Goal: Check status

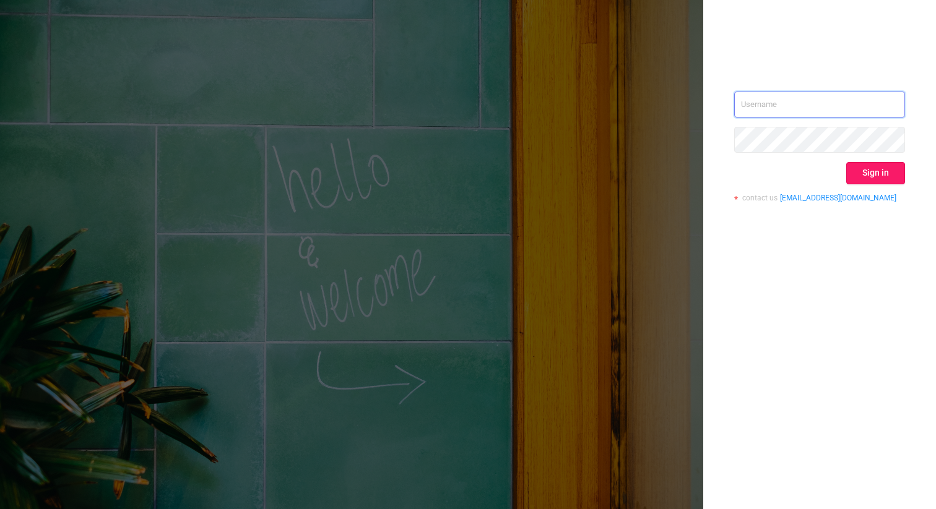
type input "[EMAIL_ADDRESS][DOMAIN_NAME]"
click at [883, 177] on button "Sign in" at bounding box center [875, 173] width 59 height 22
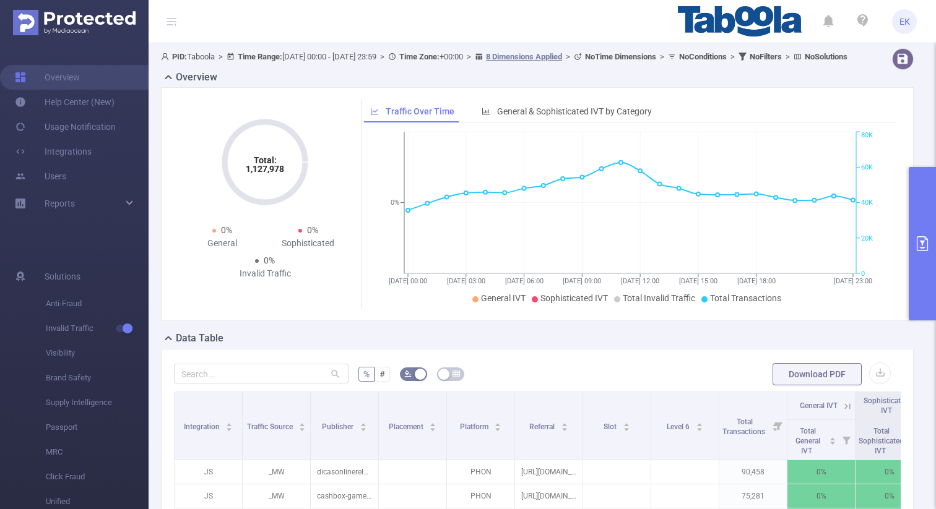
click at [933, 235] on button "primary" at bounding box center [922, 243] width 27 height 153
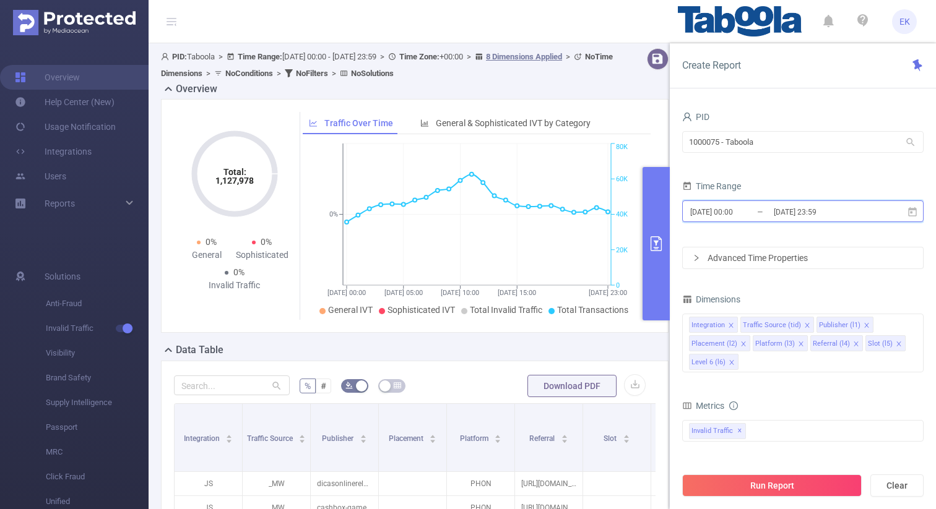
click at [915, 217] on span "[DATE] 00:00 _ [DATE] 23:59" at bounding box center [802, 212] width 241 height 22
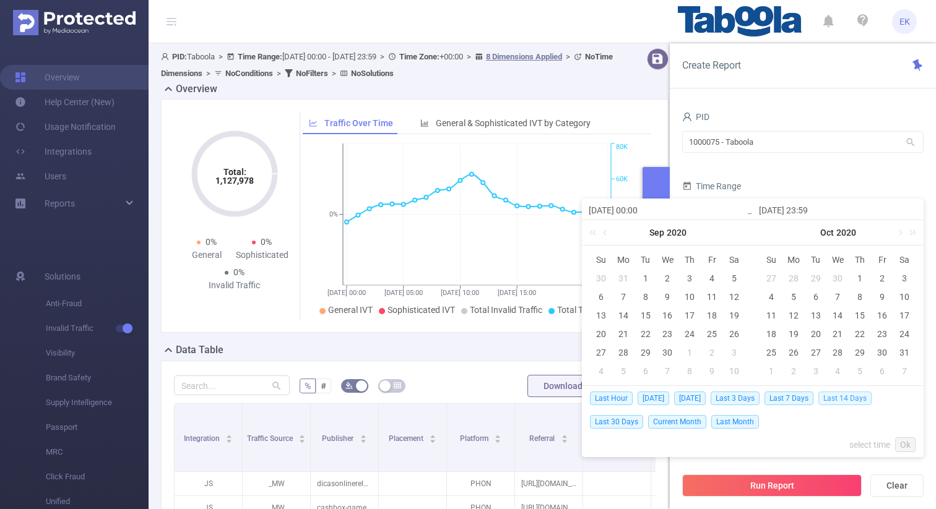
click at [845, 395] on span "Last 14 Days" at bounding box center [844, 399] width 53 height 14
type input "[DATE] 00:00"
type input "[DATE] 23:59"
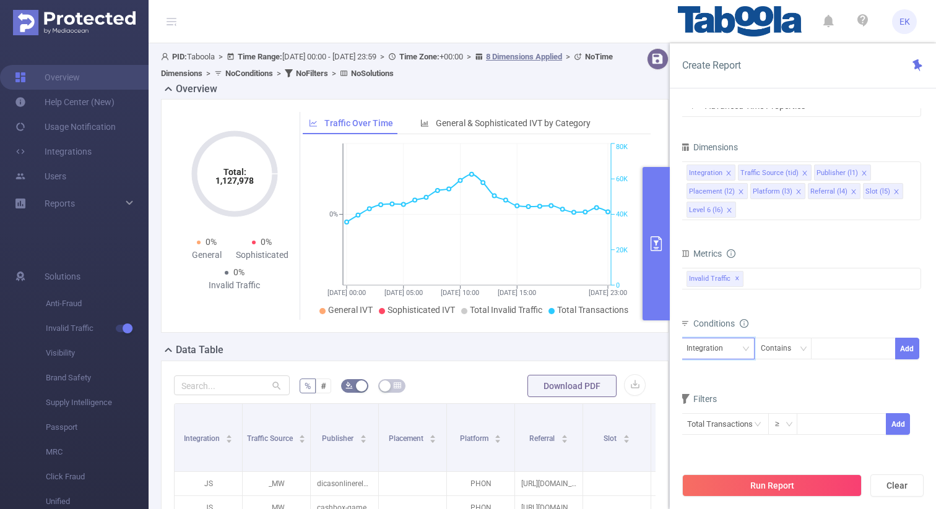
click at [745, 353] on icon "icon: down" at bounding box center [745, 349] width 7 height 9
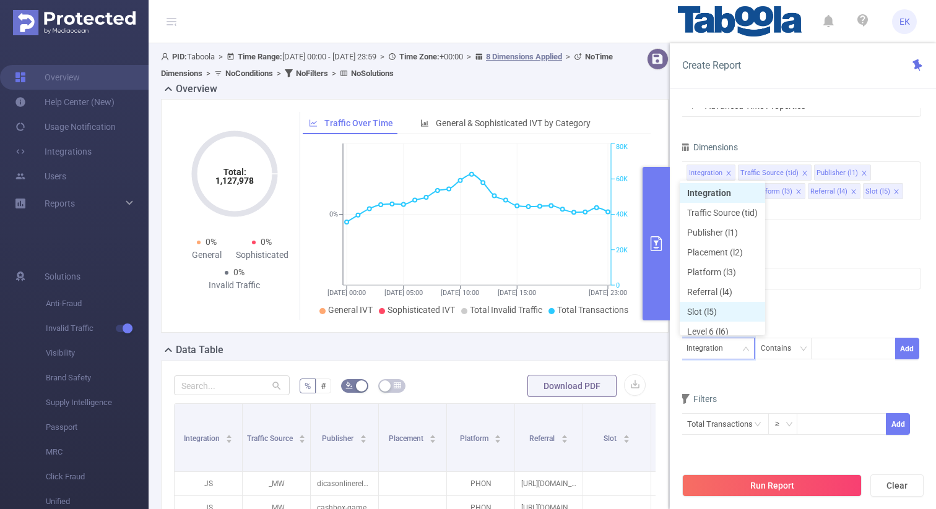
scroll to position [6, 0]
click at [717, 225] on li "Publisher (l1)" at bounding box center [722, 227] width 85 height 20
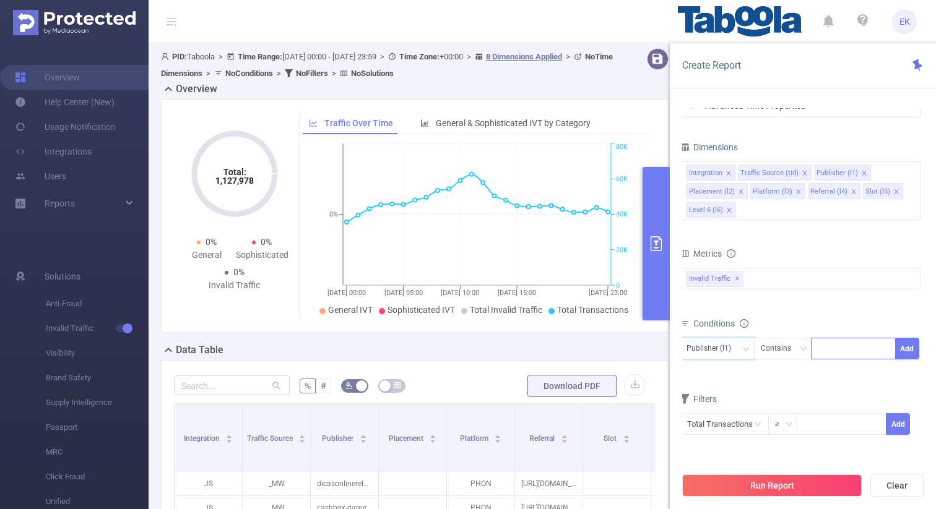
click at [837, 347] on div at bounding box center [853, 349] width 71 height 20
paste input "travelsent-hb"
type input "travelsent-hb"
click at [902, 346] on button "Add" at bounding box center [907, 349] width 24 height 22
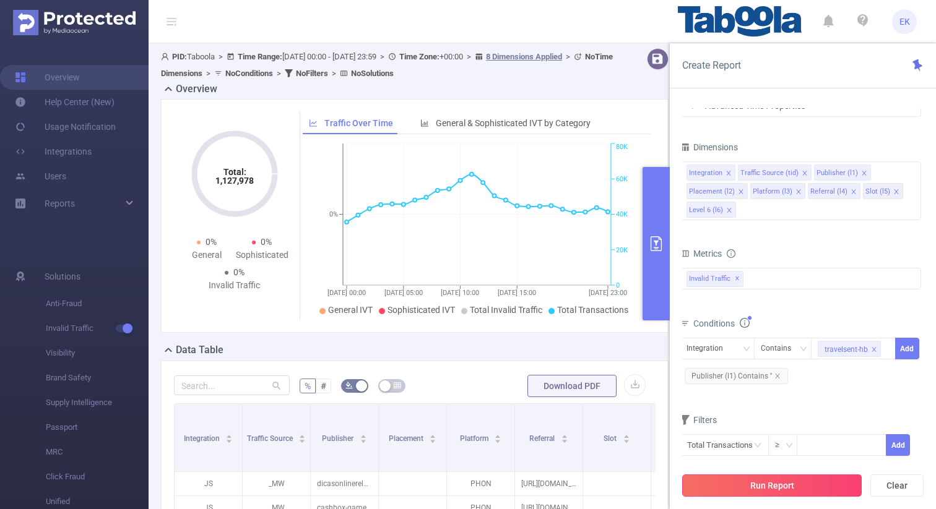
click at [758, 485] on button "Run Report" at bounding box center [771, 486] width 179 height 22
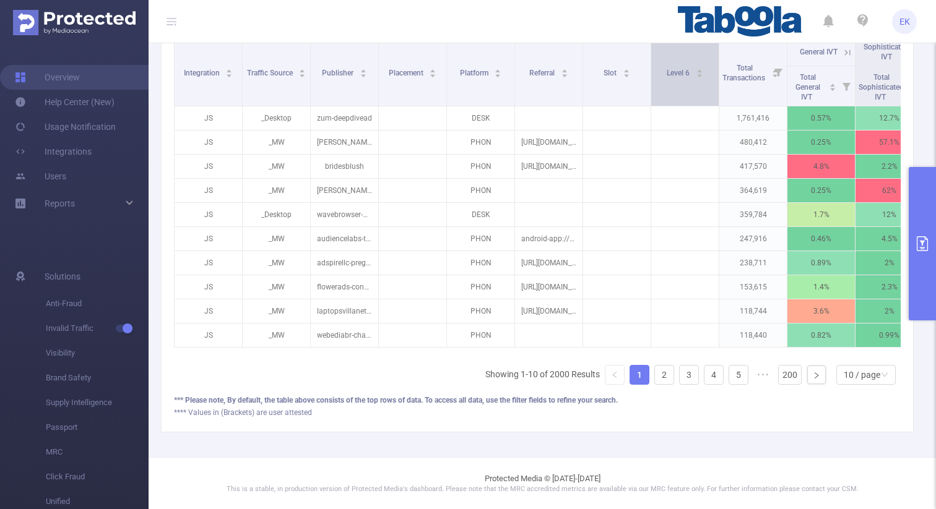
click at [703, 74] on div "Level 6" at bounding box center [685, 72] width 37 height 12
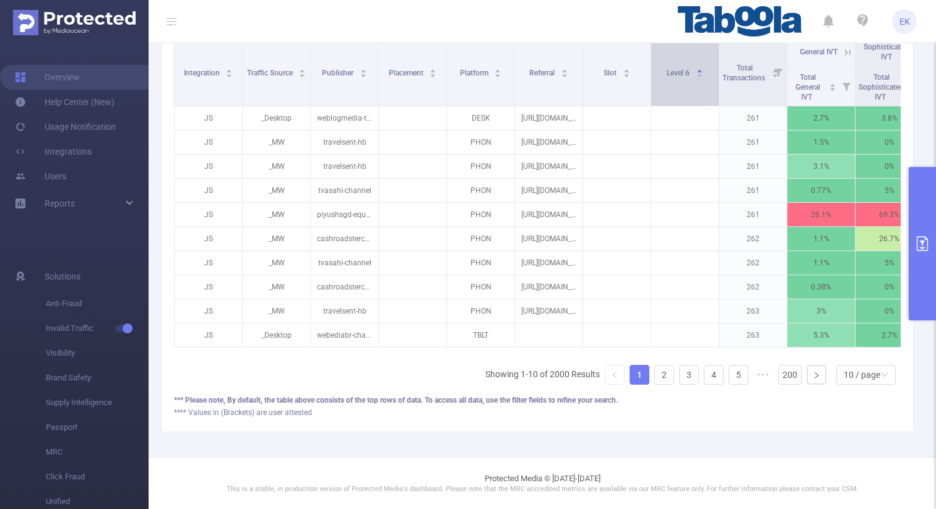
click at [703, 74] on div "Level 6" at bounding box center [685, 72] width 37 height 12
